Goal: Task Accomplishment & Management: Complete application form

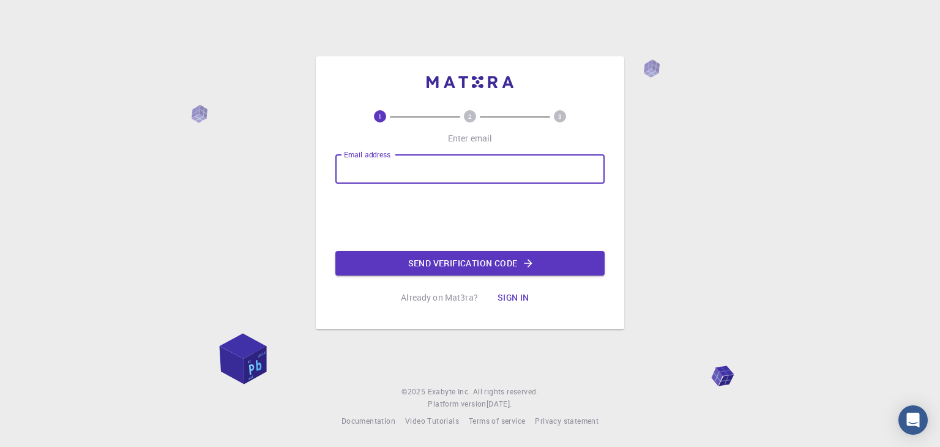
click at [397, 174] on input "Email address" at bounding box center [469, 168] width 269 height 29
type input "j"
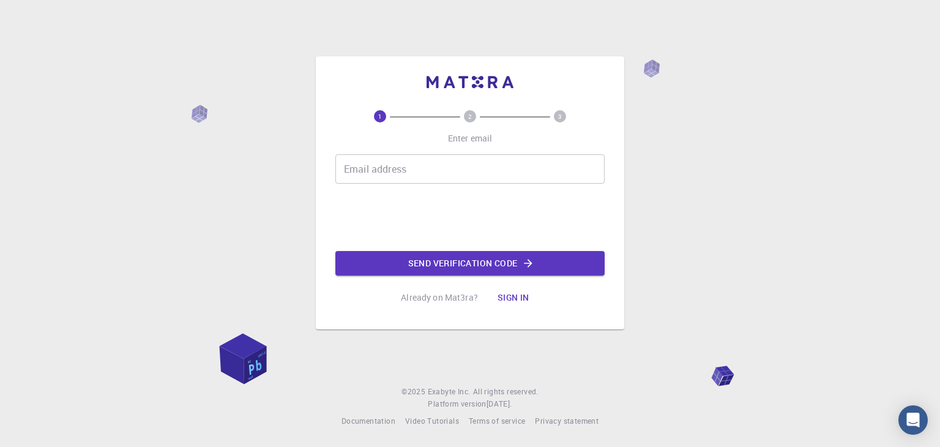
click at [252, 339] on div "1 2 3 Enter email Email address Email address Send verification code Already on…" at bounding box center [470, 223] width 940 height 447
click at [426, 170] on input "Email address" at bounding box center [469, 168] width 269 height 29
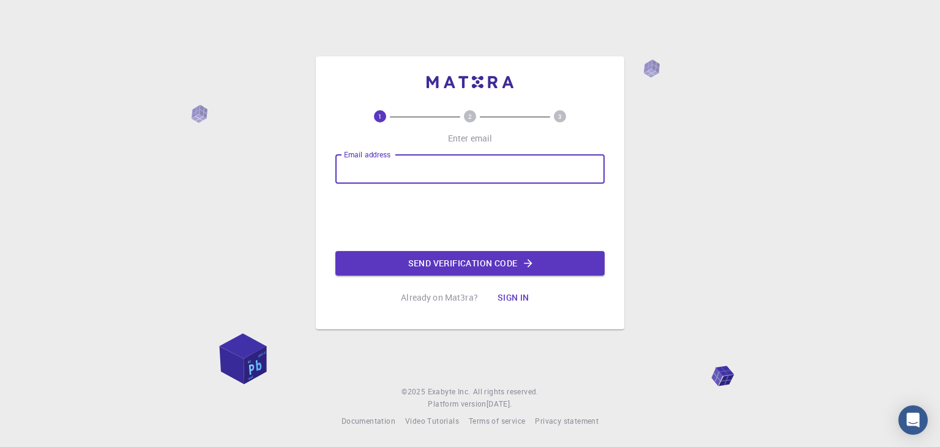
type input "[EMAIL_ADDRESS][DOMAIN_NAME]"
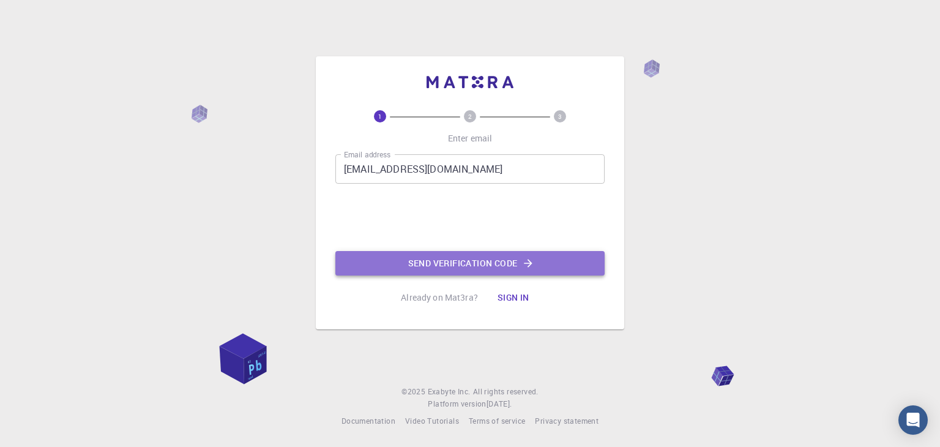
click at [441, 268] on button "Send verification code" at bounding box center [469, 263] width 269 height 24
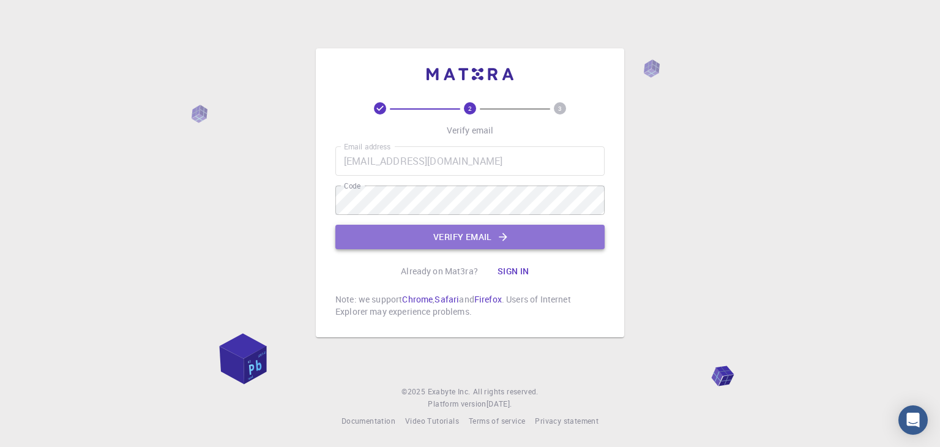
click at [441, 233] on button "Verify email" at bounding box center [469, 237] width 269 height 24
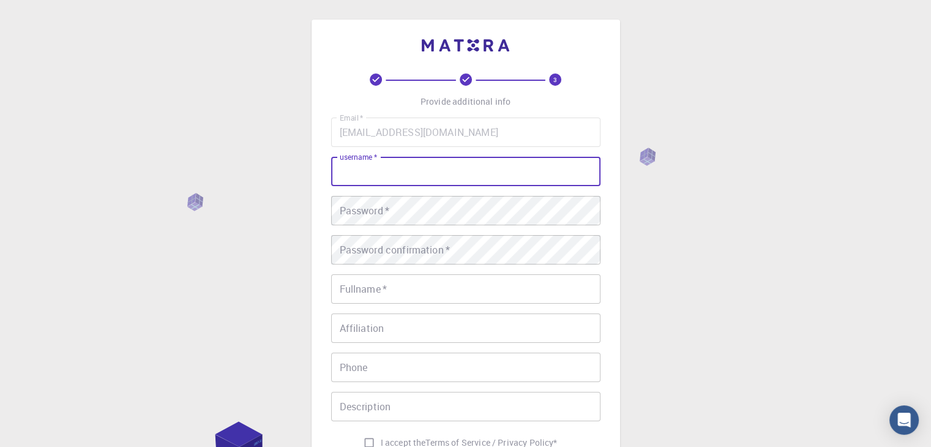
click at [422, 174] on input "username   *" at bounding box center [465, 171] width 269 height 29
type input "[PERSON_NAME]"
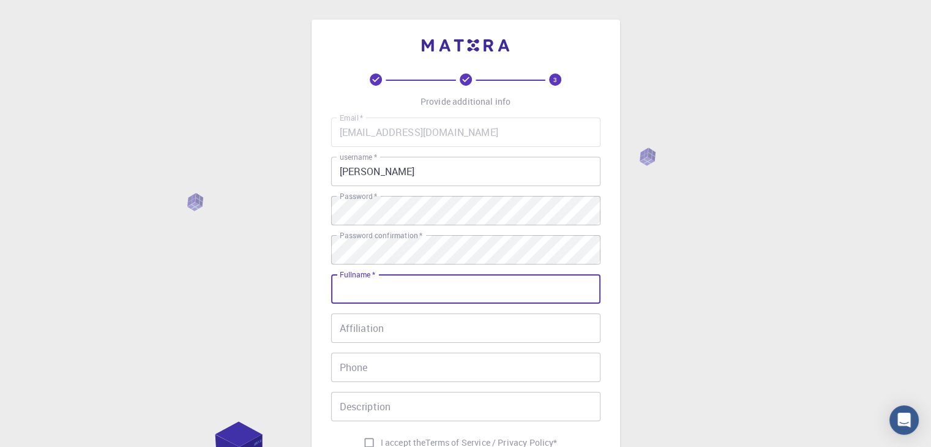
click at [392, 296] on input "Fullname   *" at bounding box center [465, 288] width 269 height 29
type input "J"
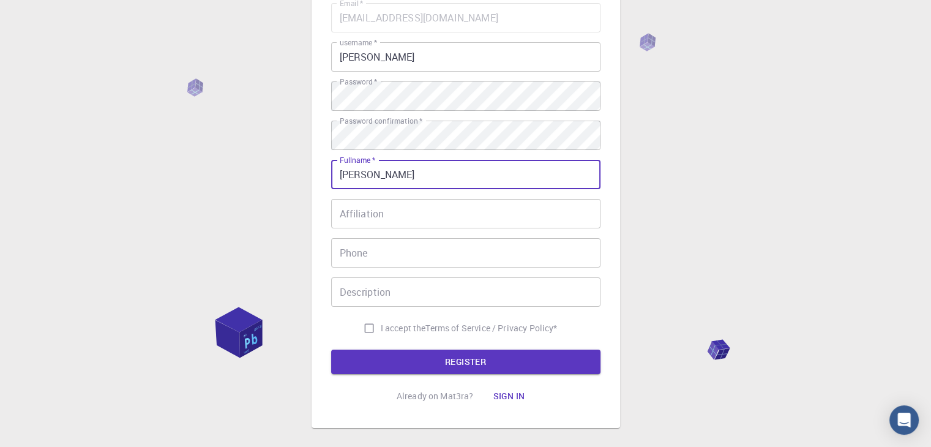
scroll to position [115, 0]
type input "[PERSON_NAME]"
click at [395, 205] on input "Affiliation" at bounding box center [465, 212] width 269 height 29
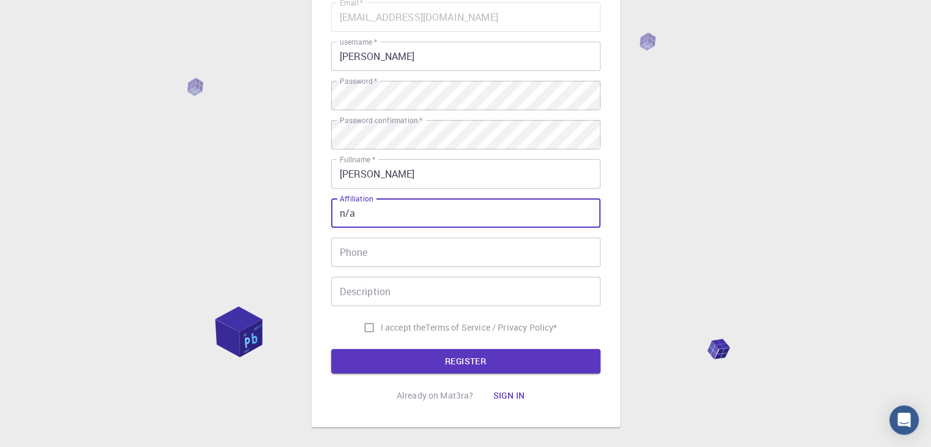
type input "n/a"
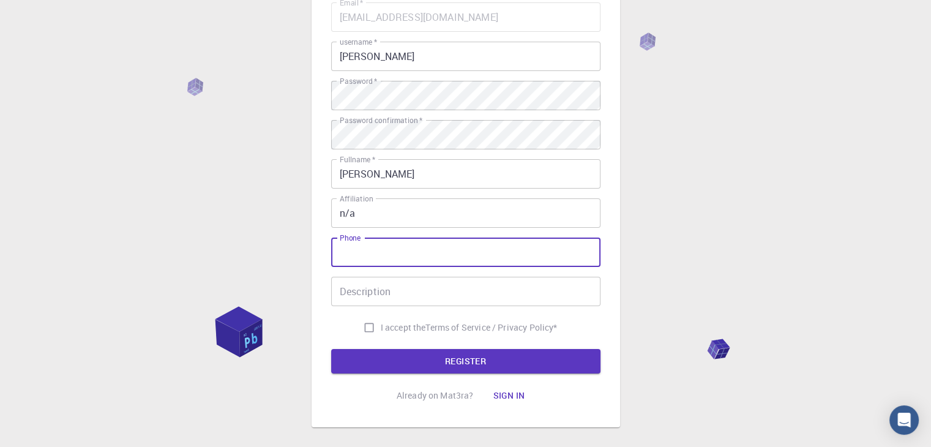
click at [400, 254] on input "Phone" at bounding box center [465, 252] width 269 height 29
type input "0945580172"
click at [394, 286] on input "Description" at bounding box center [465, 291] width 269 height 29
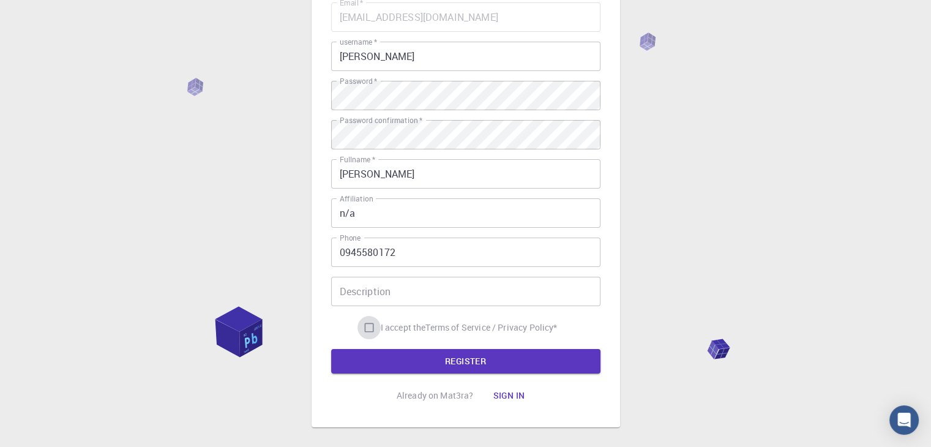
click at [371, 325] on input "I accept the Terms of Service / Privacy Policy *" at bounding box center [369, 327] width 23 height 23
checkbox input "true"
click at [376, 294] on input "Description" at bounding box center [465, 291] width 269 height 29
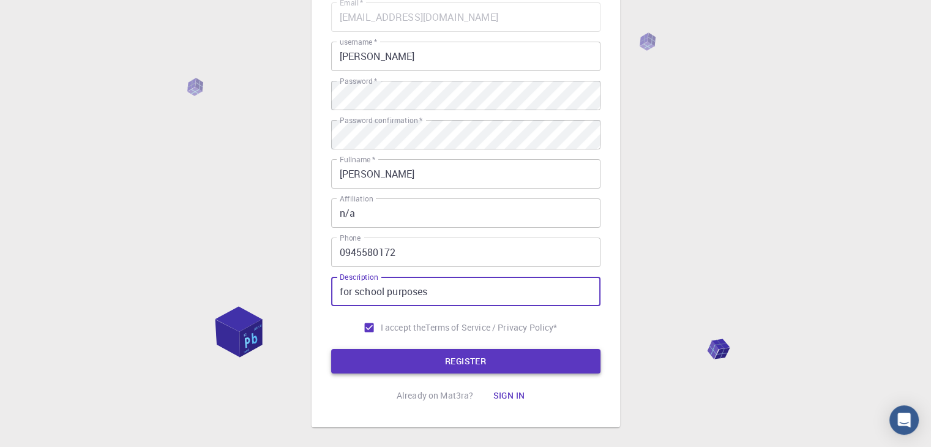
type input "for school purposes"
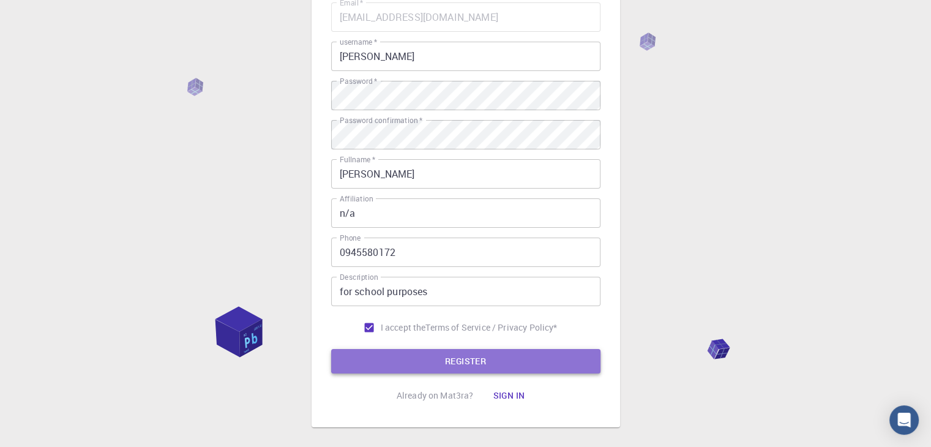
click at [460, 363] on button "REGISTER" at bounding box center [465, 361] width 269 height 24
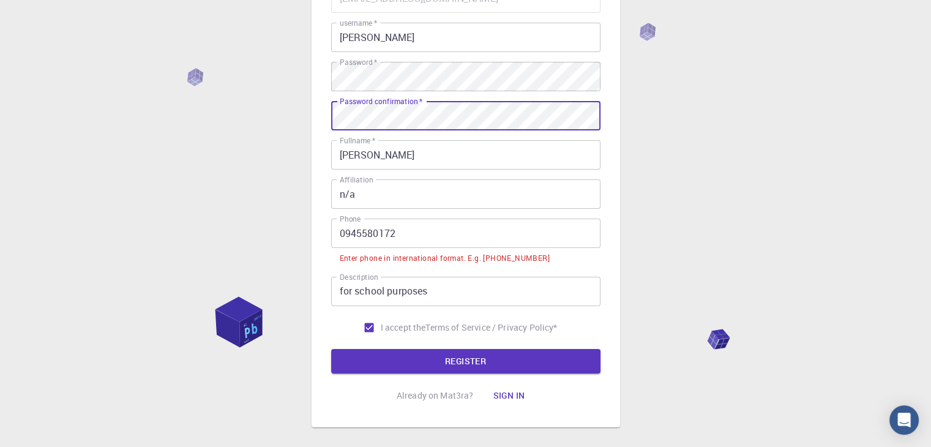
scroll to position [137, 0]
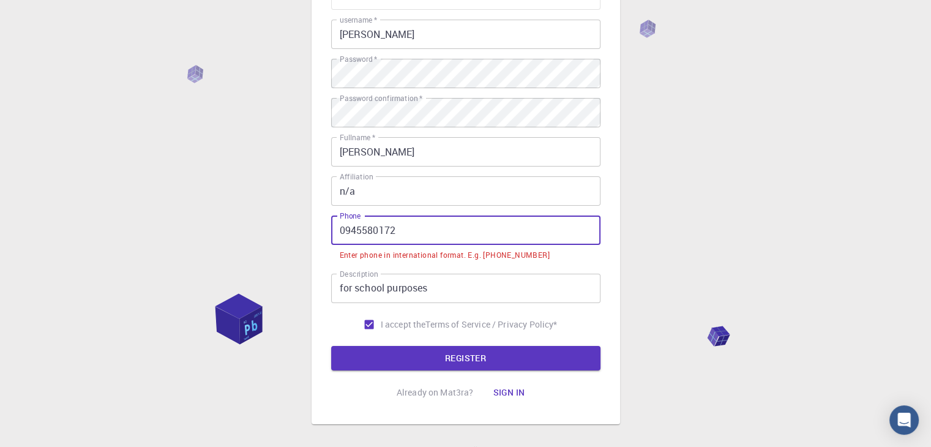
click at [345, 235] on input "0945580172" at bounding box center [465, 230] width 269 height 29
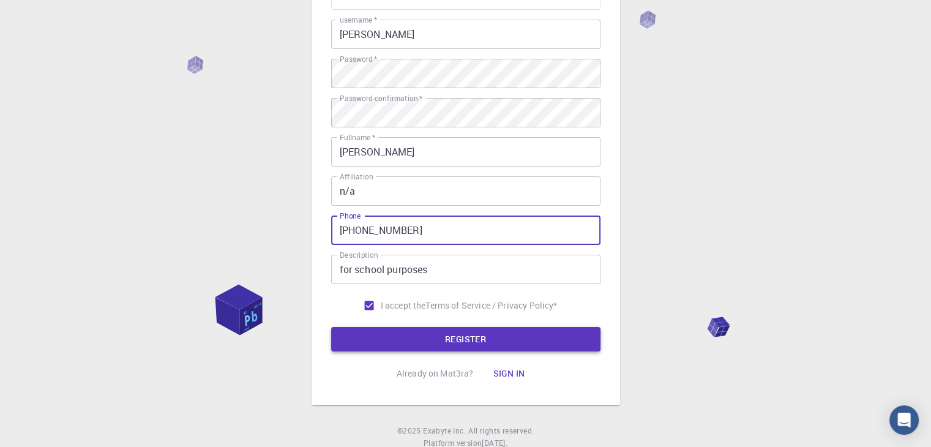
type input "[PHONE_NUMBER]"
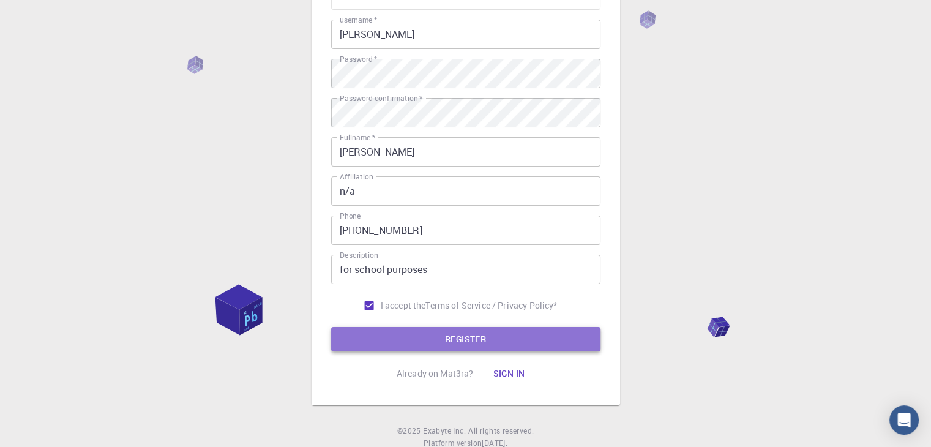
click at [424, 342] on button "REGISTER" at bounding box center [465, 339] width 269 height 24
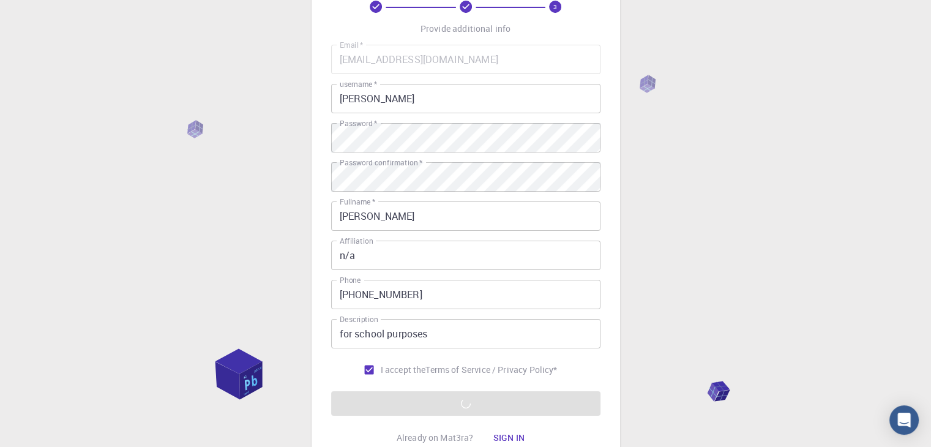
scroll to position [176, 0]
